Goal: Transaction & Acquisition: Purchase product/service

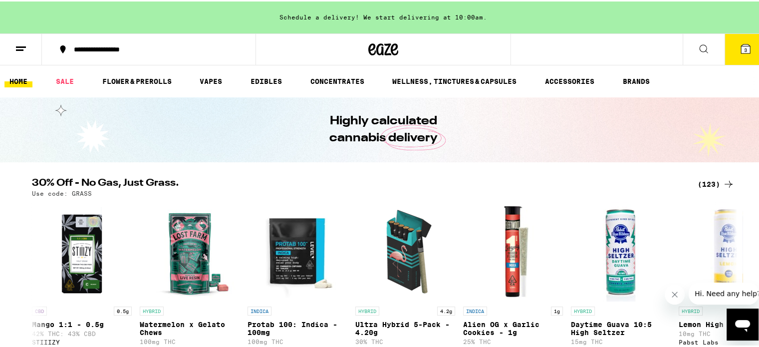
click at [741, 46] on icon at bounding box center [745, 47] width 9 height 9
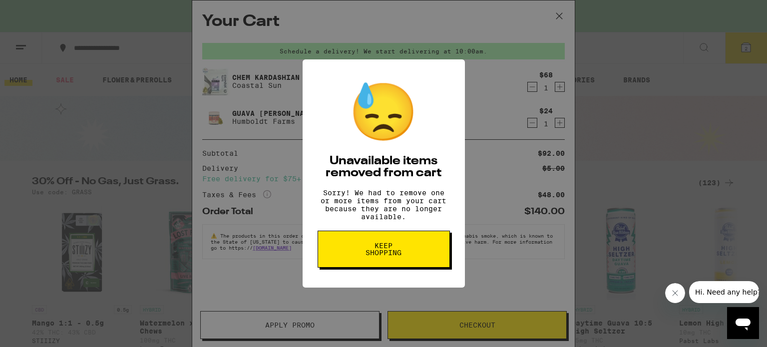
click at [401, 256] on span "Keep Shopping" at bounding box center [383, 249] width 51 height 14
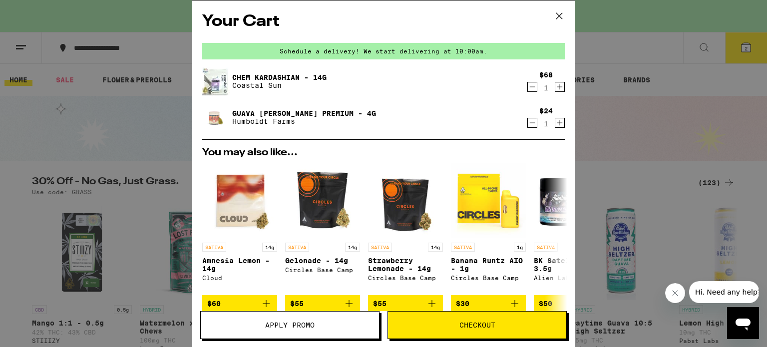
click at [528, 93] on icon "Decrement" at bounding box center [532, 87] width 9 height 12
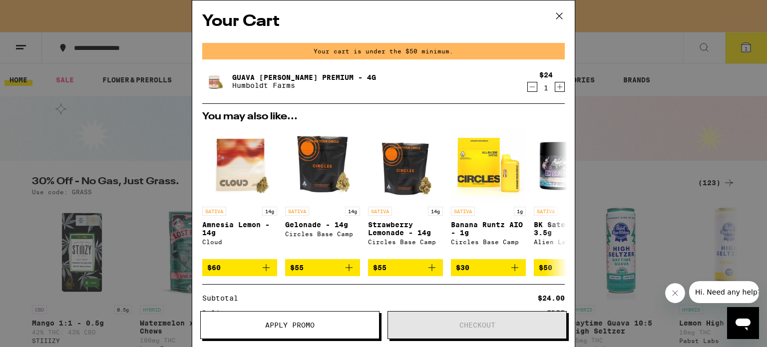
click at [528, 93] on icon "Decrement" at bounding box center [532, 87] width 9 height 12
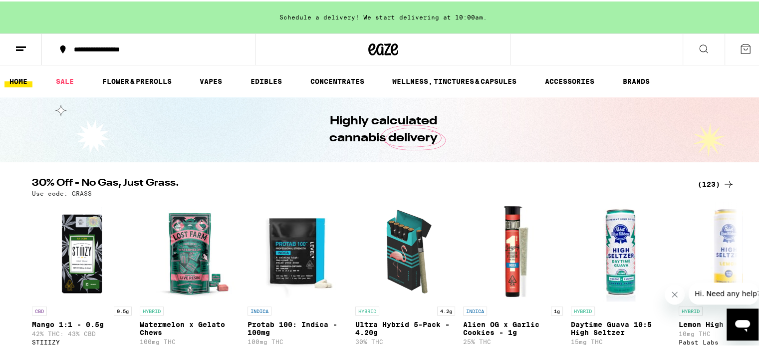
click at [391, 21] on div "Schedule a delivery! We start delivering at 10:00am." at bounding box center [383, 16] width 767 height 32
click at [119, 82] on link "FLOWER & PREROLLS" at bounding box center [136, 80] width 79 height 12
click at [64, 80] on link "SALE" at bounding box center [65, 80] width 28 height 12
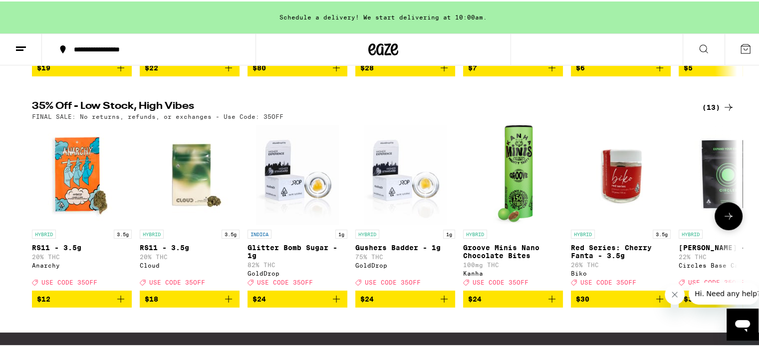
scroll to position [294, 0]
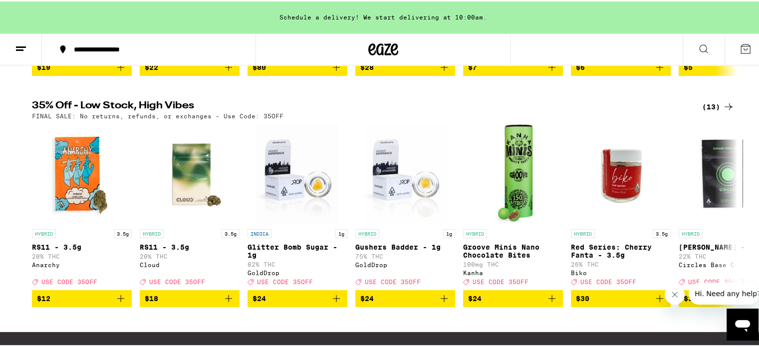
click at [706, 111] on div "(13)" at bounding box center [718, 105] width 32 height 12
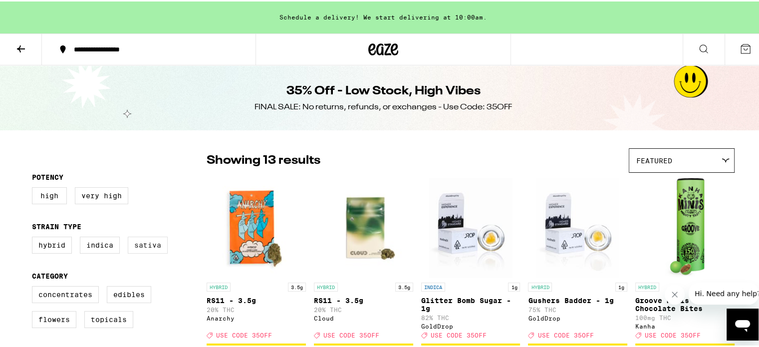
click at [146, 245] on label "Sativa" at bounding box center [148, 243] width 40 height 17
click at [34, 237] on input "Sativa" at bounding box center [34, 237] width 0 height 0
checkbox input "true"
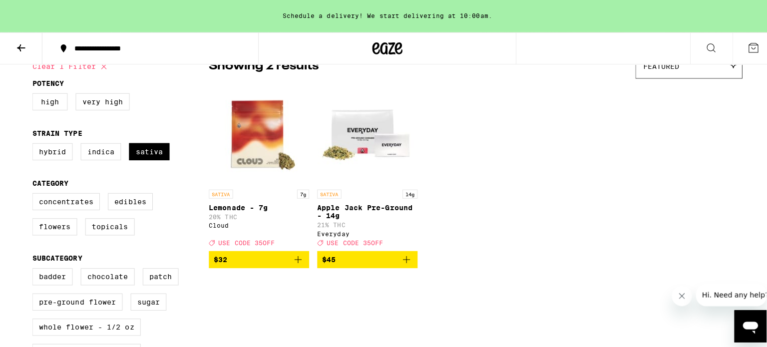
scroll to position [94, 0]
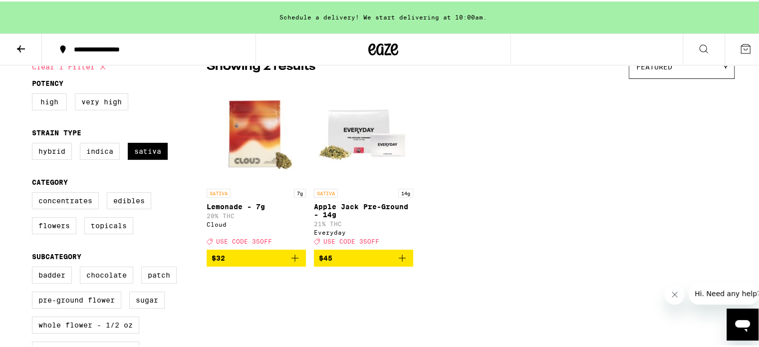
click at [257, 263] on span "$32" at bounding box center [256, 257] width 89 height 12
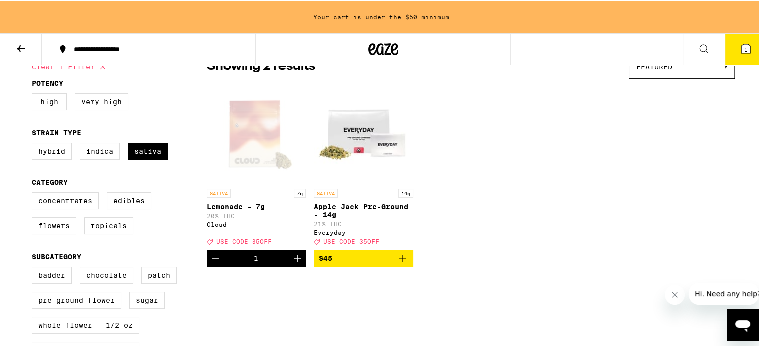
click at [294, 260] on icon "Increment" at bounding box center [297, 256] width 7 height 7
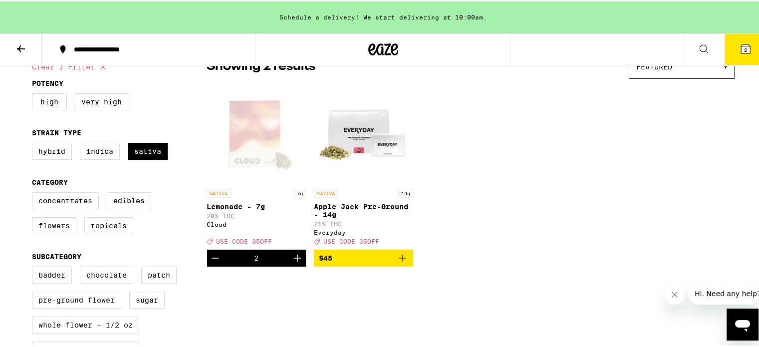
click at [744, 45] on span "2" at bounding box center [745, 48] width 3 height 6
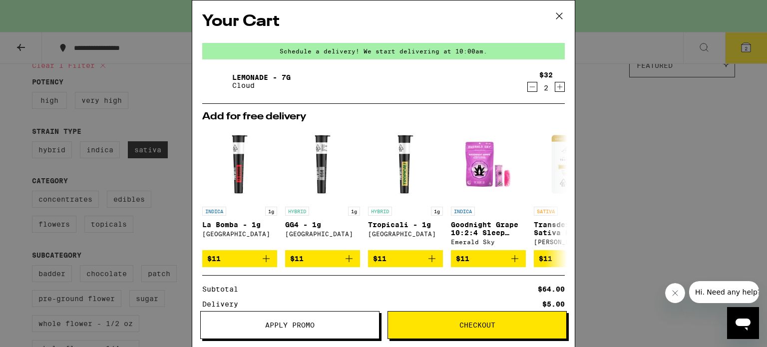
click at [348, 323] on span "Apply Promo" at bounding box center [290, 325] width 178 height 7
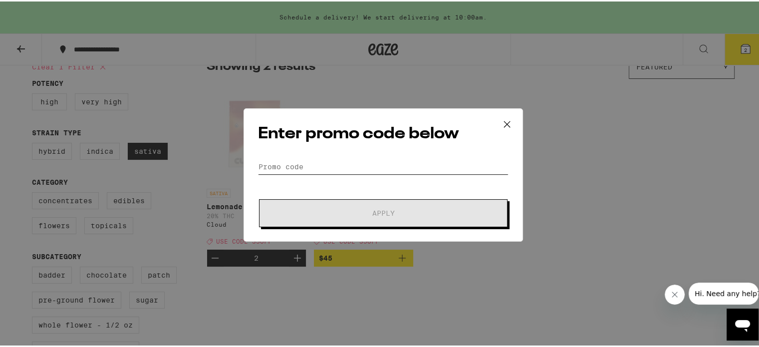
click at [318, 166] on input "Promo Code" at bounding box center [383, 165] width 251 height 15
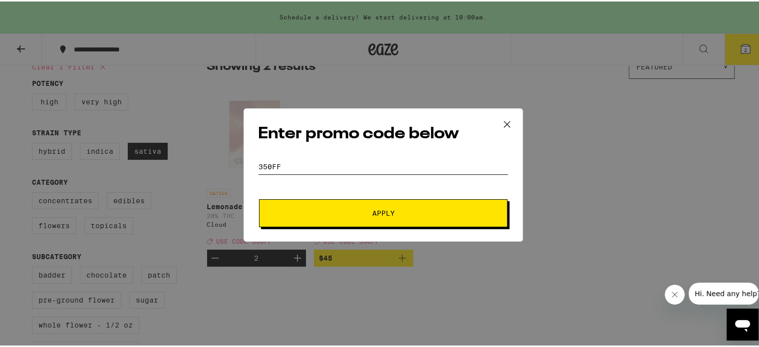
type input "350FF"
click at [259, 198] on button "Apply" at bounding box center [383, 212] width 249 height 28
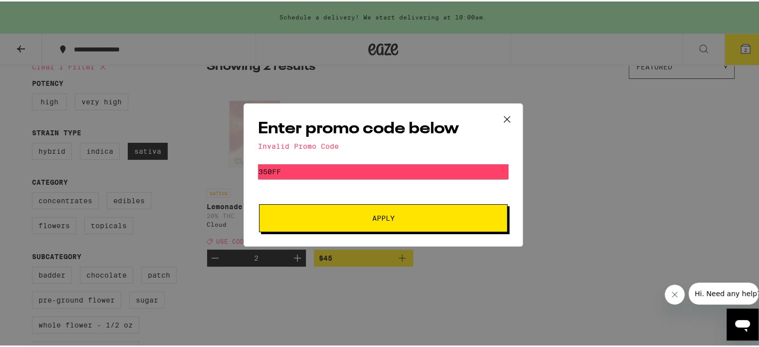
click at [509, 114] on icon at bounding box center [507, 117] width 15 height 15
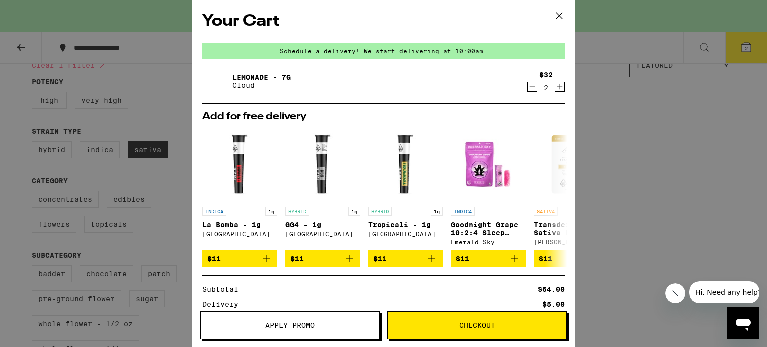
scroll to position [100, 0]
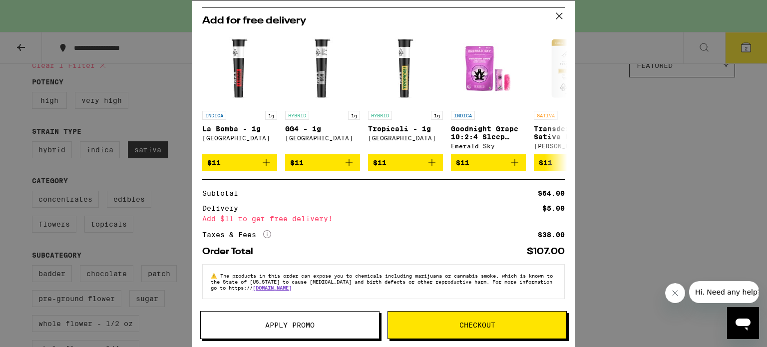
click at [448, 329] on button "Checkout" at bounding box center [476, 325] width 179 height 28
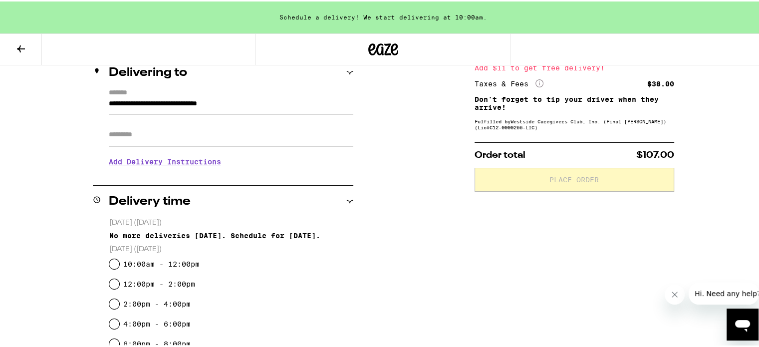
scroll to position [126, 0]
click at [148, 142] on input "Apt/Suite" at bounding box center [231, 133] width 245 height 24
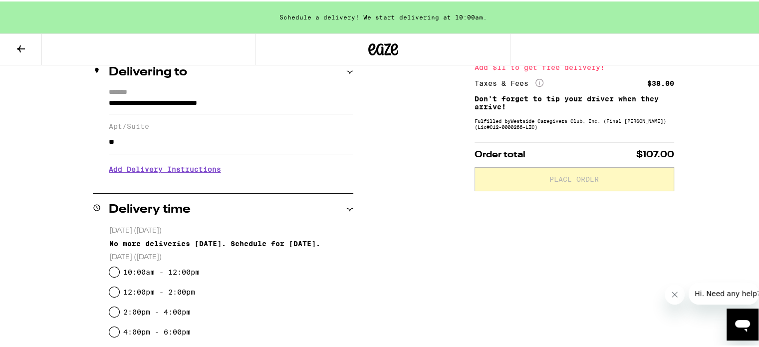
type input "**"
click at [357, 253] on div "**********" at bounding box center [383, 297] width 719 height 540
click at [112, 268] on input "10:00am - 12:00pm" at bounding box center [114, 271] width 10 height 10
radio input "true"
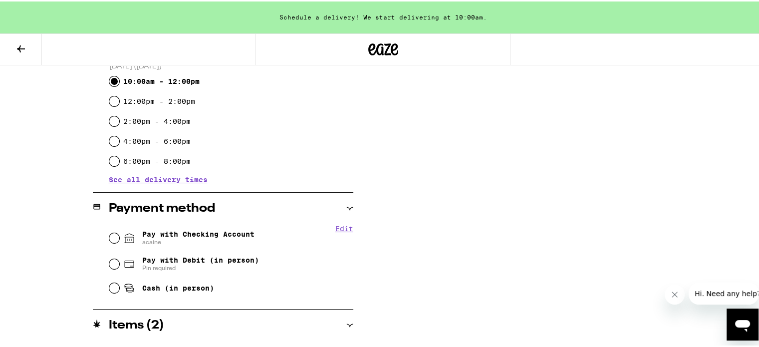
scroll to position [318, 0]
click at [113, 236] on input "Pay with Checking Account acaine" at bounding box center [114, 236] width 10 height 10
radio input "true"
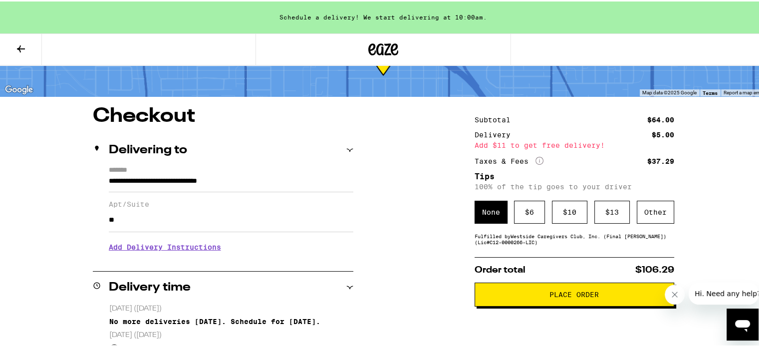
scroll to position [47, 0]
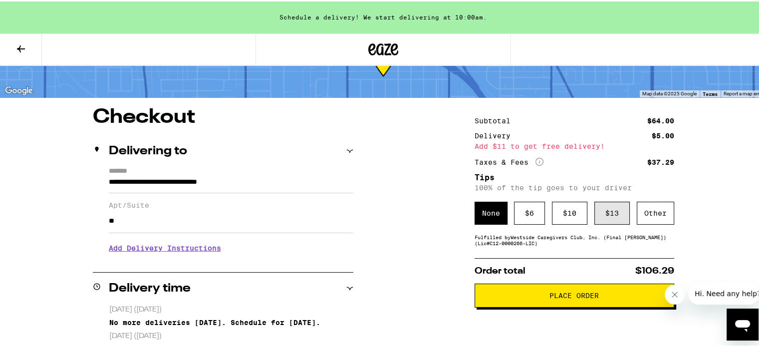
click at [613, 215] on div "$ 13" at bounding box center [612, 211] width 35 height 23
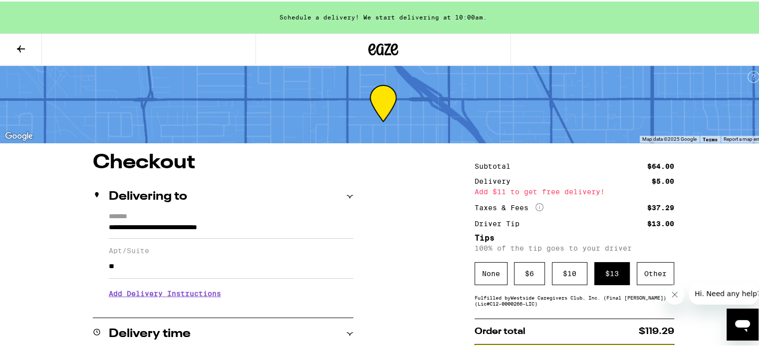
scroll to position [0, 0]
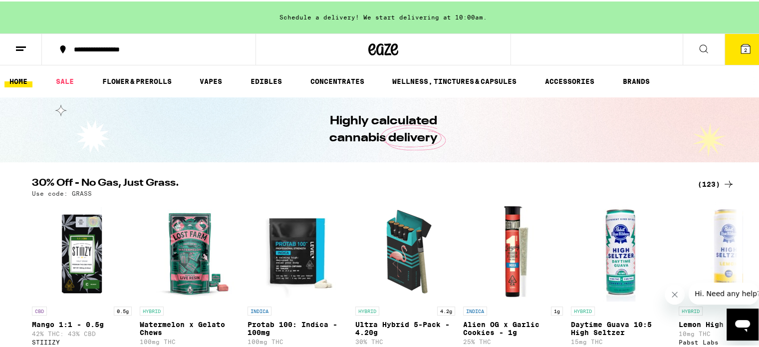
click at [748, 42] on button "2" at bounding box center [746, 47] width 42 height 31
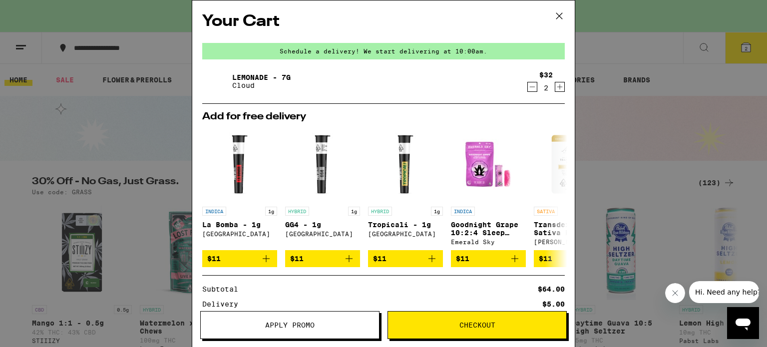
click at [555, 87] on icon "Increment" at bounding box center [559, 87] width 9 height 12
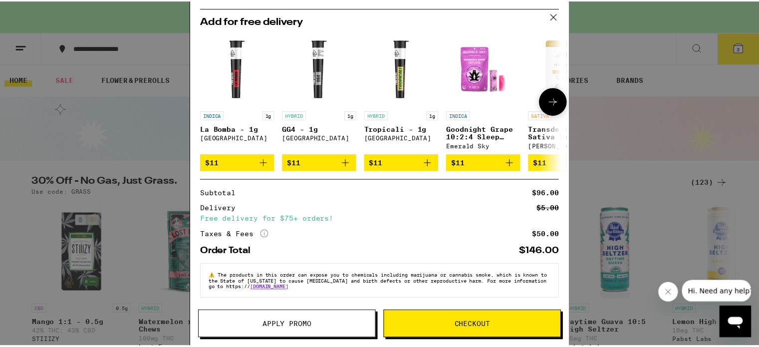
scroll to position [100, 0]
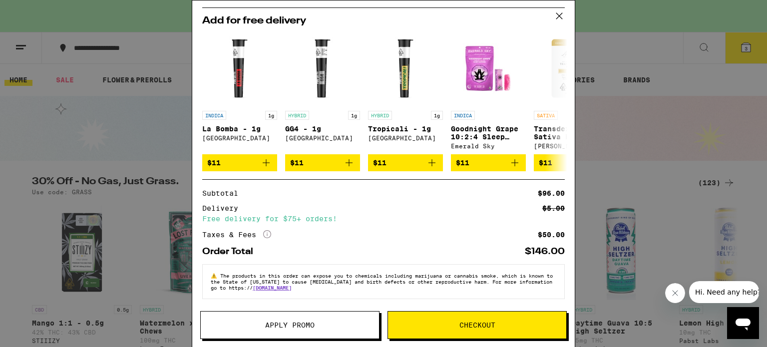
click at [500, 328] on span "Checkout" at bounding box center [477, 325] width 178 height 7
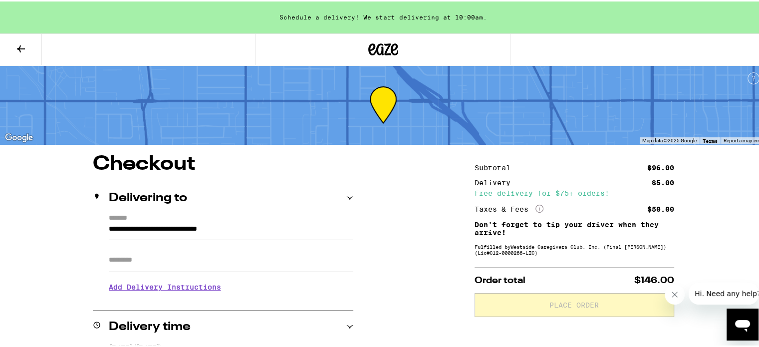
click at [221, 251] on input "Apt/Suite" at bounding box center [231, 259] width 245 height 24
type input "**"
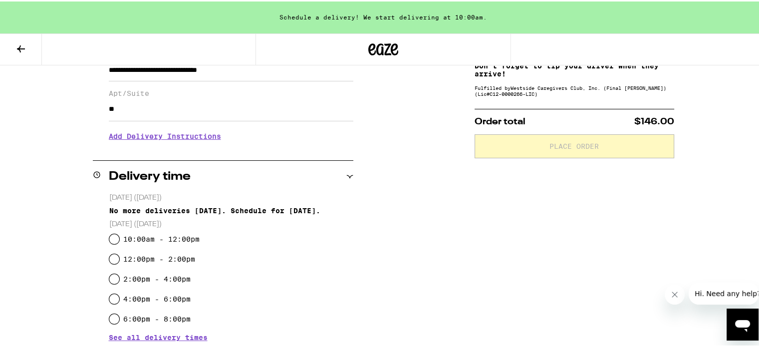
scroll to position [163, 0]
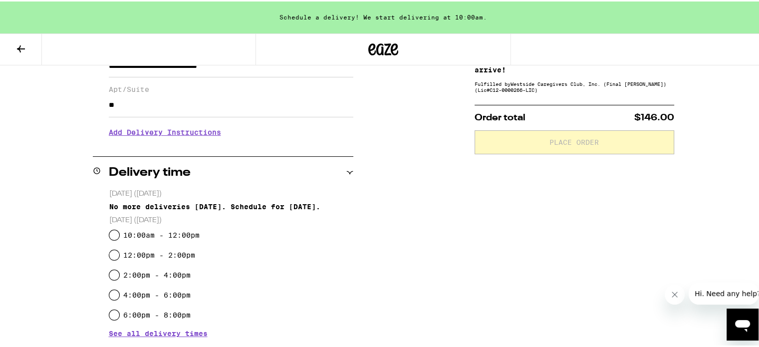
click at [116, 239] on div "10:00am - 12:00pm" at bounding box center [231, 234] width 244 height 20
click at [110, 233] on input "10:00am - 12:00pm" at bounding box center [114, 234] width 10 height 10
radio input "true"
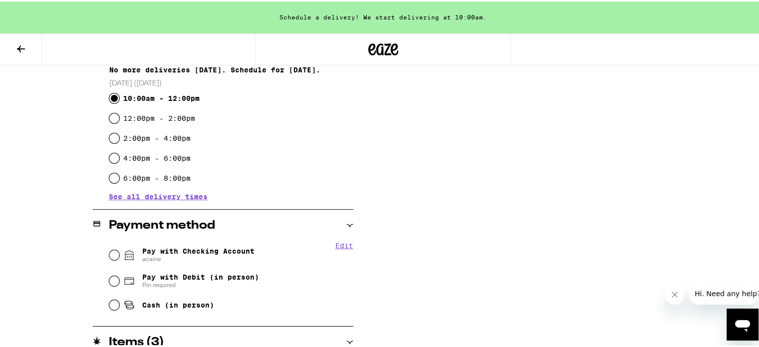
scroll to position [311, 0]
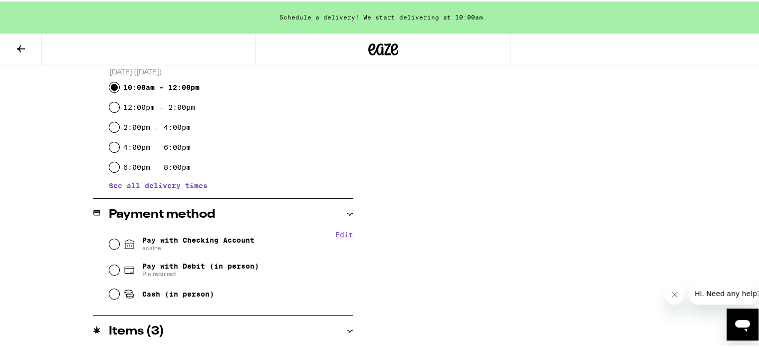
click at [110, 233] on div "Pay with Checking Account acaine" at bounding box center [231, 243] width 244 height 26
click at [109, 245] on input "Pay with Checking Account acaine" at bounding box center [114, 243] width 10 height 10
radio input "true"
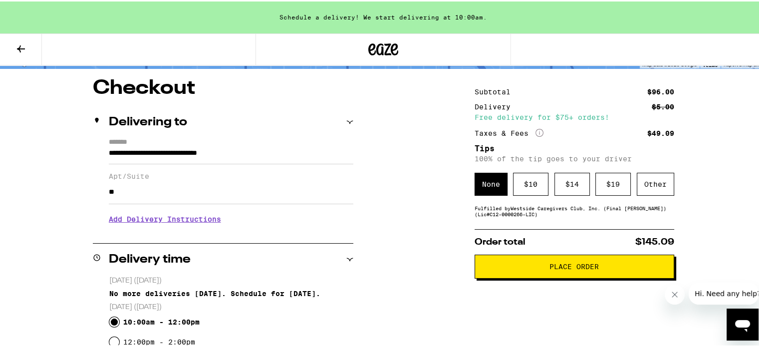
scroll to position [75, 0]
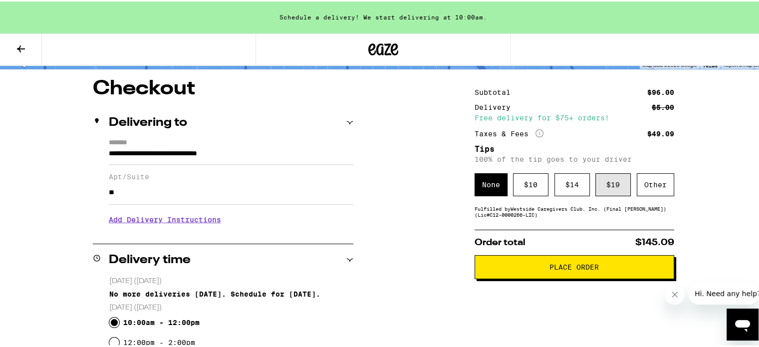
click at [609, 184] on div "$ 19" at bounding box center [613, 183] width 35 height 23
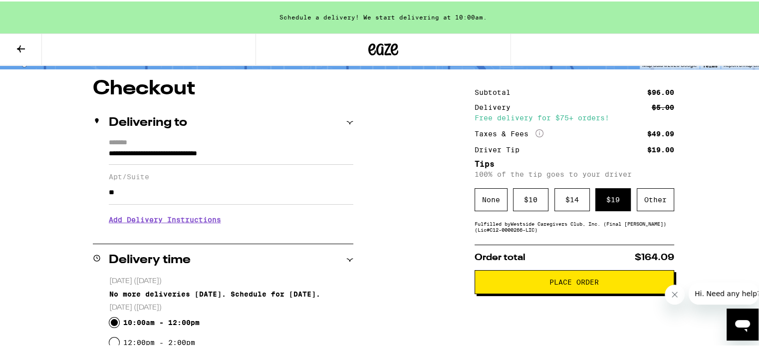
click at [551, 284] on span "Place Order" at bounding box center [574, 280] width 49 height 7
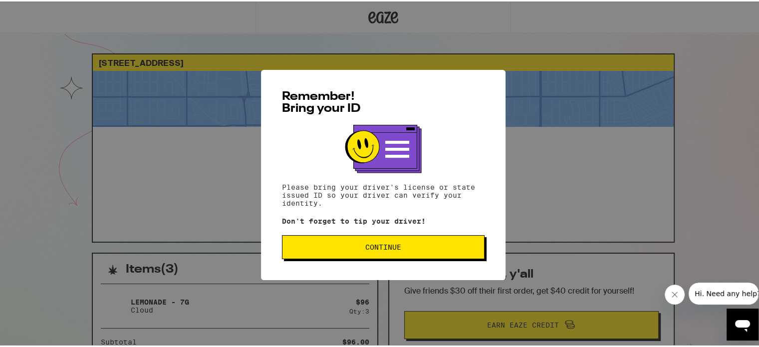
click at [387, 239] on button "Continue" at bounding box center [383, 246] width 203 height 24
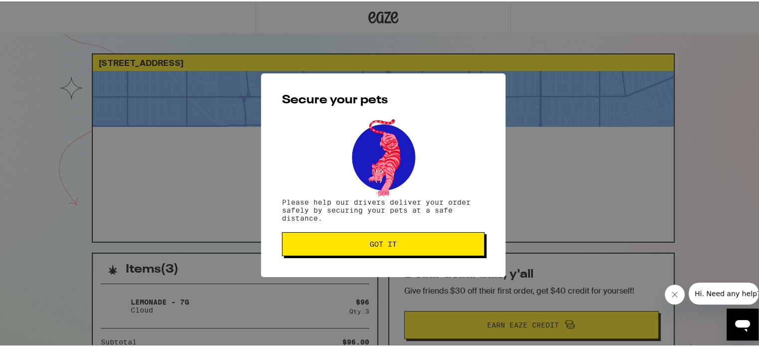
click at [386, 246] on span "Got it" at bounding box center [383, 242] width 27 height 7
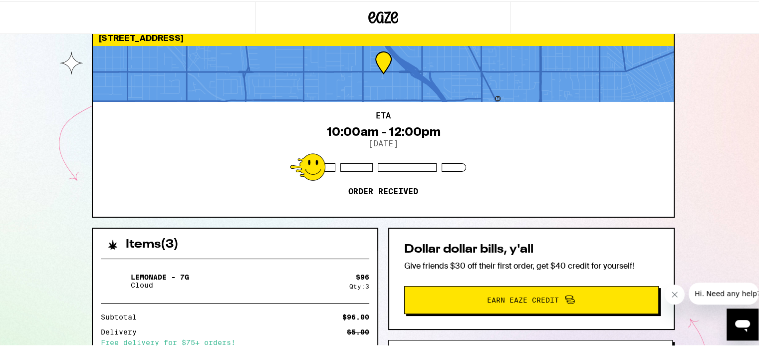
scroll to position [26, 0]
